Goal: Task Accomplishment & Management: Manage account settings

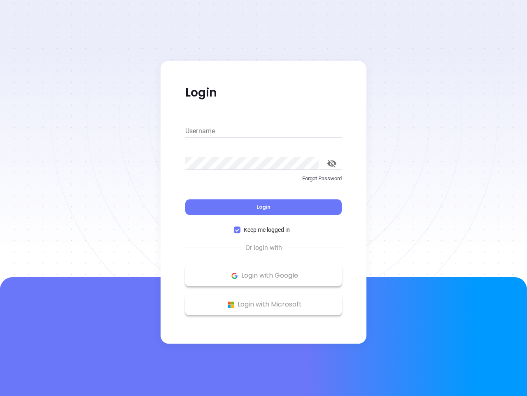
click at [264, 198] on div "Login" at bounding box center [263, 202] width 157 height 26
click at [264, 131] on input "Username" at bounding box center [263, 130] width 157 height 13
click at [332, 163] on icon "toggle password visibility" at bounding box center [332, 163] width 9 height 8
click at [264, 207] on span "Login" at bounding box center [264, 206] width 14 height 7
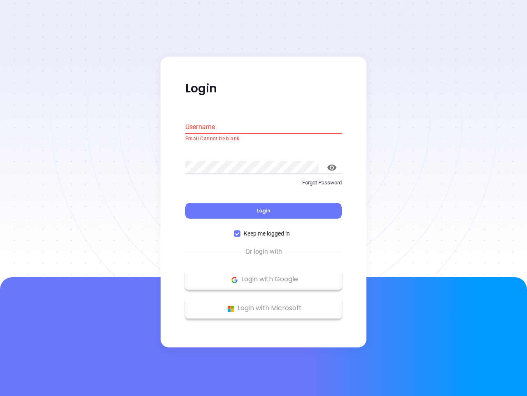
click at [264, 230] on span "Keep me logged in" at bounding box center [267, 233] width 53 height 9
click at [241, 230] on input "Keep me logged in" at bounding box center [237, 233] width 7 height 7
checkbox input "false"
click at [264, 275] on p "Login with Google" at bounding box center [264, 279] width 148 height 12
click at [264, 304] on p "Login with Microsoft" at bounding box center [264, 308] width 148 height 12
